Goal: Information Seeking & Learning: Learn about a topic

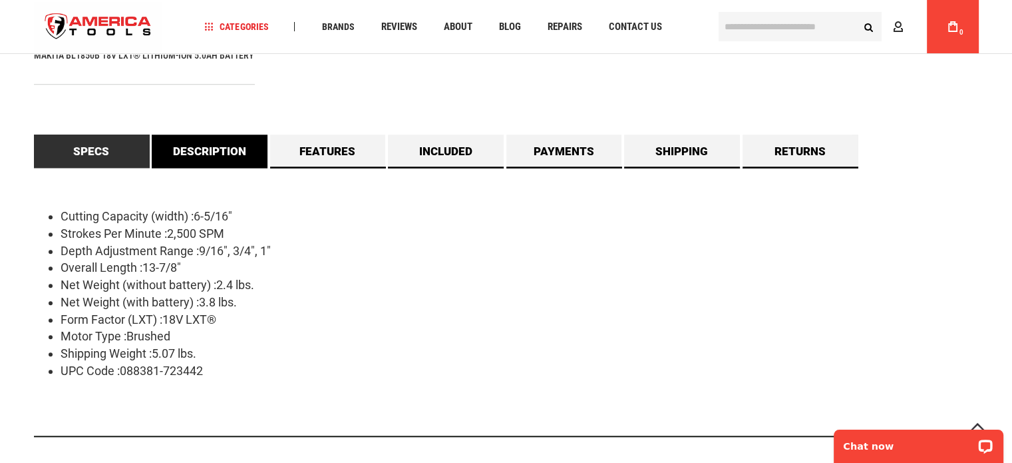
click at [191, 150] on link "Description" at bounding box center [210, 150] width 116 height 33
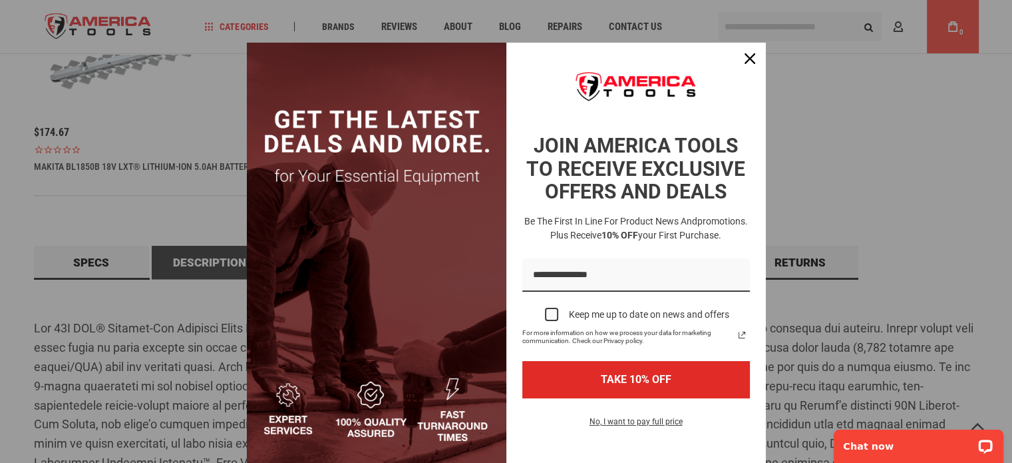
scroll to position [1010, 0]
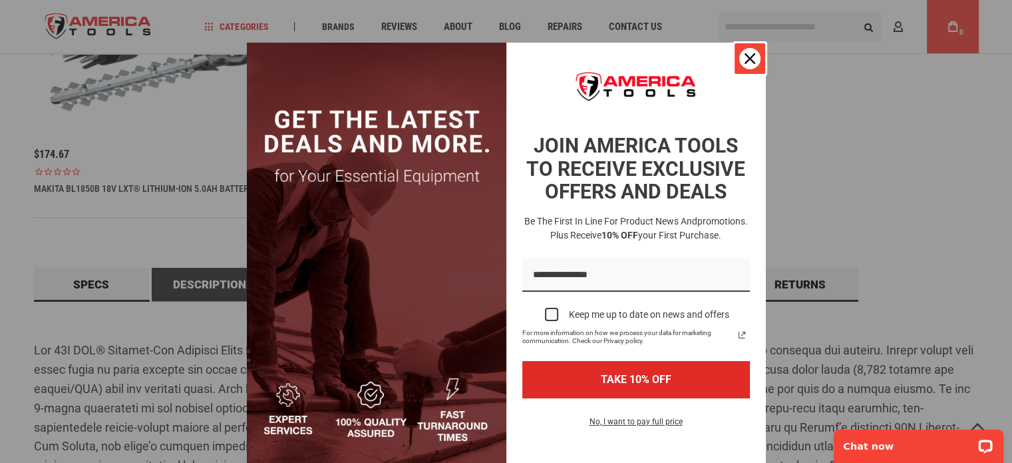
click at [739, 54] on div "Close" at bounding box center [749, 58] width 21 height 21
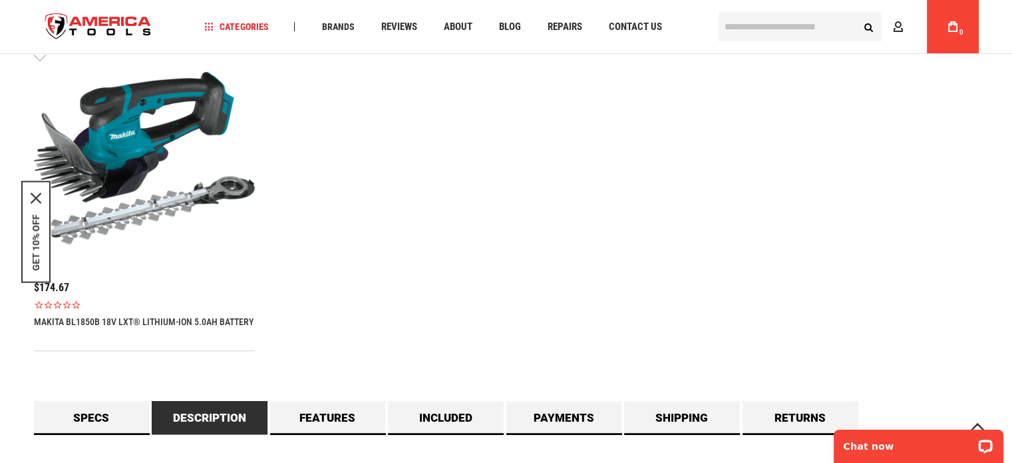
scroll to position [811, 0]
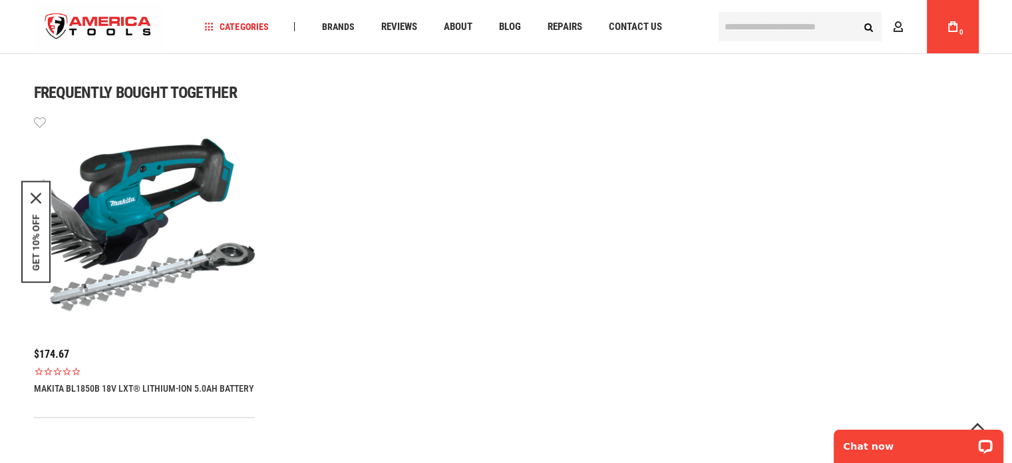
click at [108, 387] on link "MAKITA BL1850B 18V LXT® LITHIUM-ION 5.0AH BATTERY" at bounding box center [144, 388] width 220 height 11
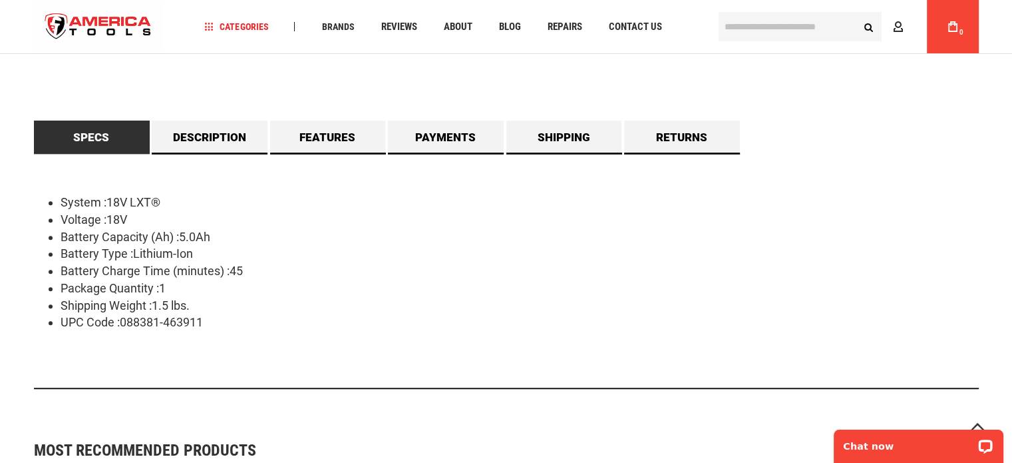
scroll to position [799, 0]
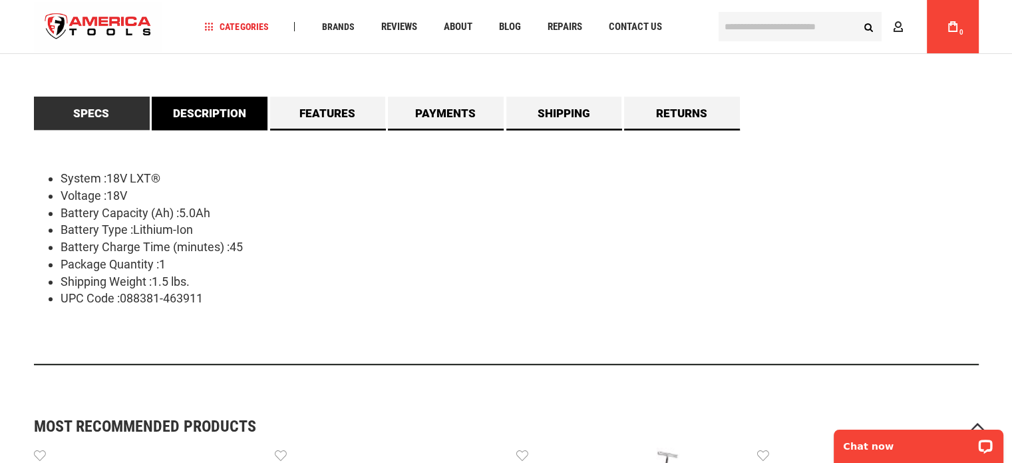
click at [216, 122] on link "Description" at bounding box center [210, 112] width 116 height 33
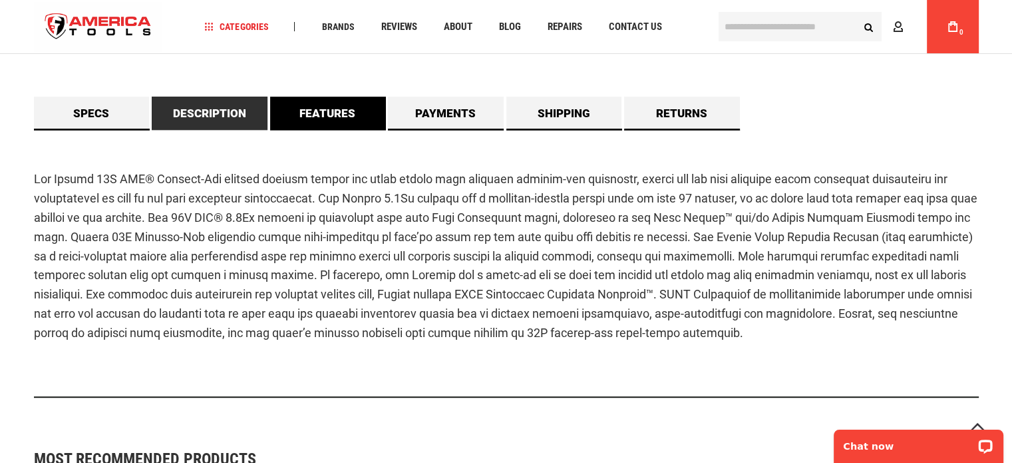
click at [321, 118] on link "Features" at bounding box center [328, 112] width 116 height 33
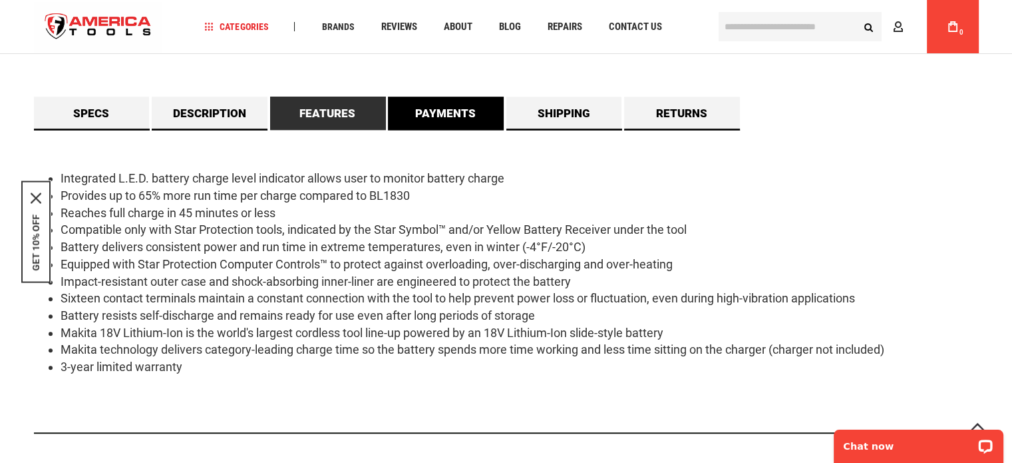
click at [414, 119] on link "Payments" at bounding box center [446, 112] width 116 height 33
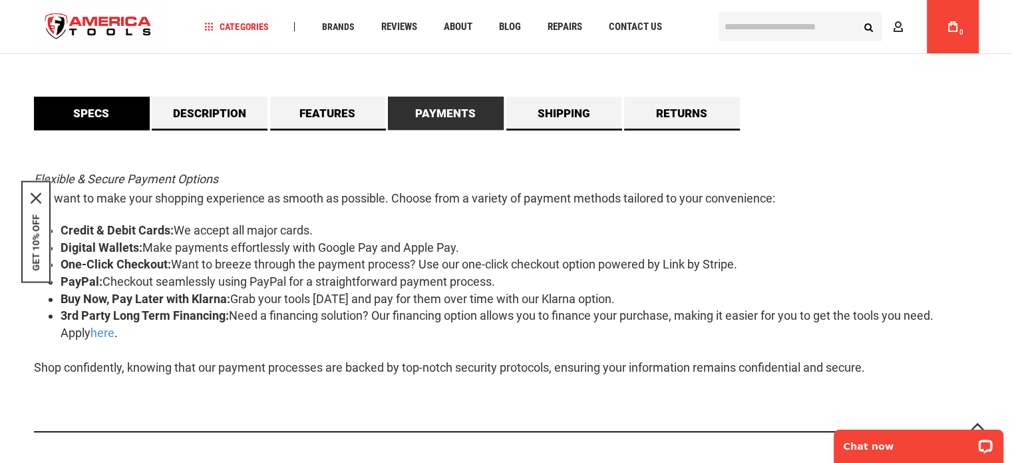
click at [118, 107] on link "Specs" at bounding box center [92, 112] width 116 height 33
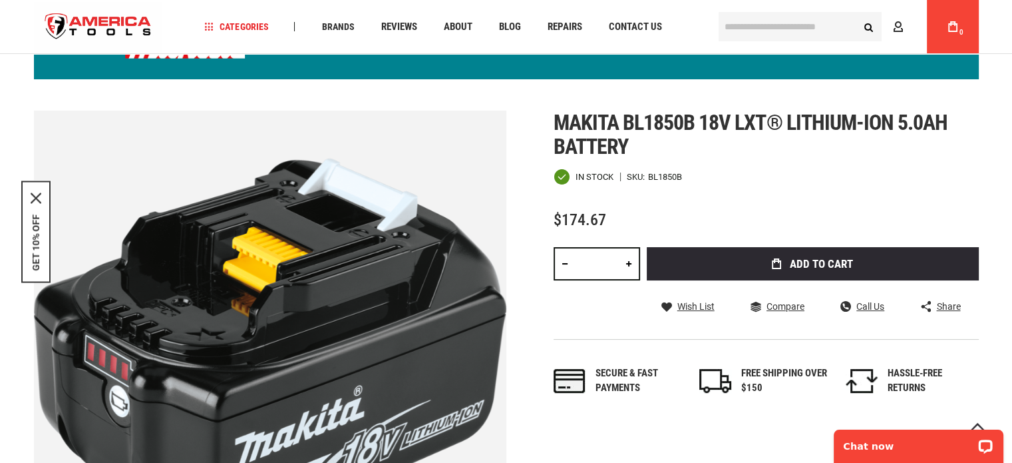
scroll to position [133, 0]
drag, startPoint x: 649, startPoint y: 172, endPoint x: 682, endPoint y: 170, distance: 33.3
click at [682, 170] on div "In stock SKU BL1850B" at bounding box center [766, 176] width 425 height 17
copy div "BL1850B"
